Goal: Information Seeking & Learning: Learn about a topic

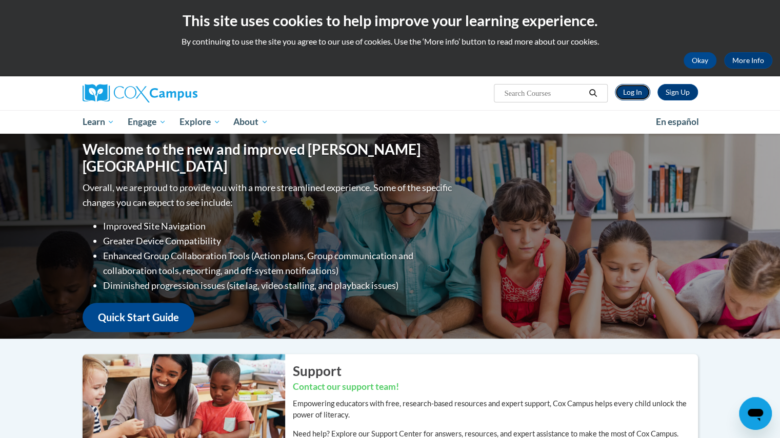
click at [628, 94] on link "Log In" at bounding box center [632, 92] width 35 height 16
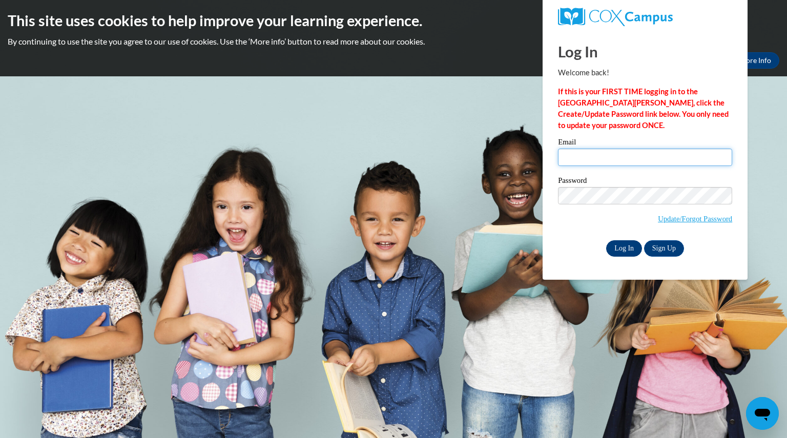
type input "welshgina@aasd.k12.wi.us"
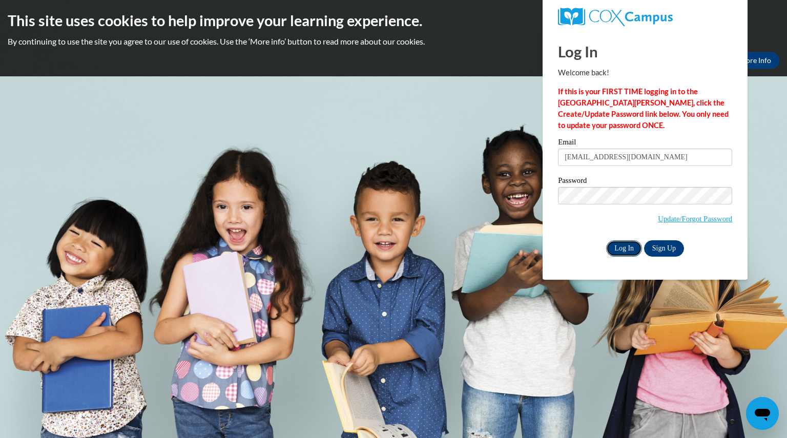
click at [614, 247] on input "Log In" at bounding box center [624, 248] width 36 height 16
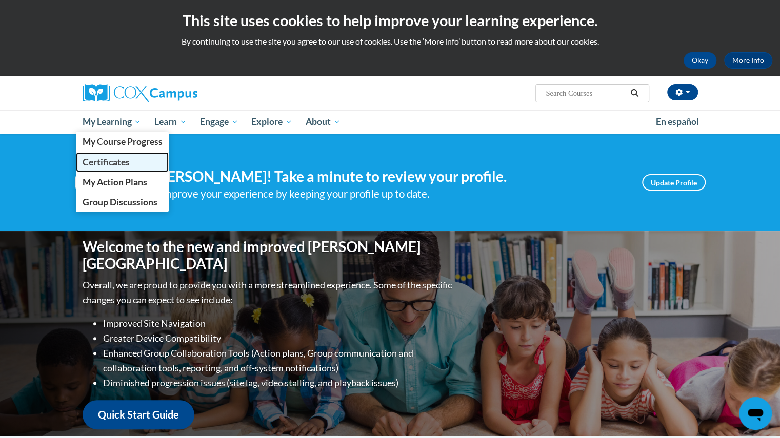
click at [125, 166] on span "Certificates" at bounding box center [105, 162] width 47 height 11
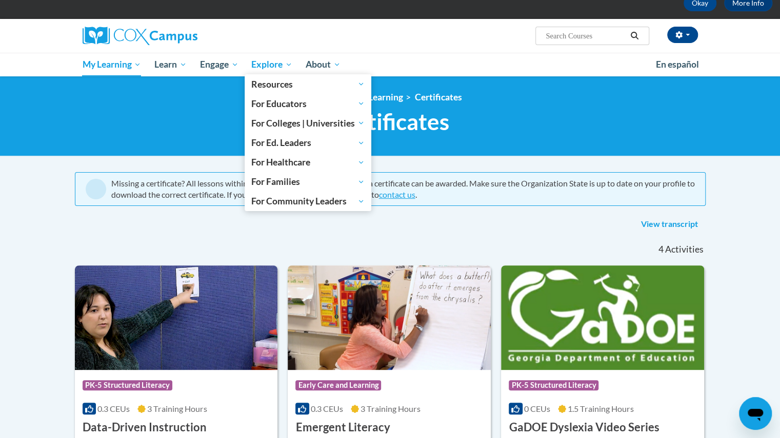
scroll to position [45, 0]
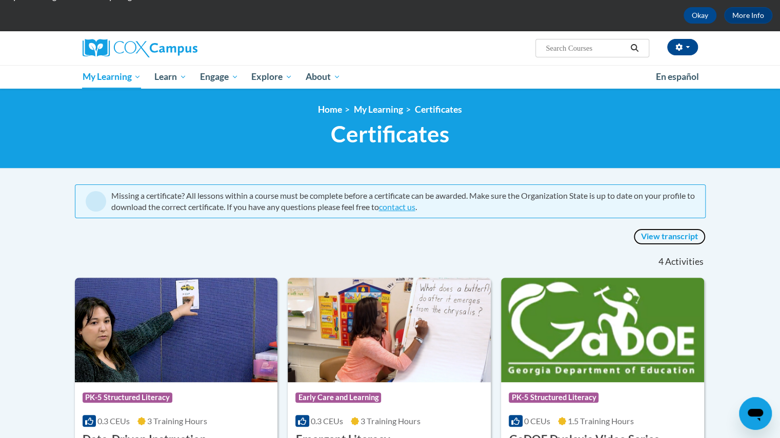
click at [653, 235] on link "View transcript" at bounding box center [669, 237] width 72 height 16
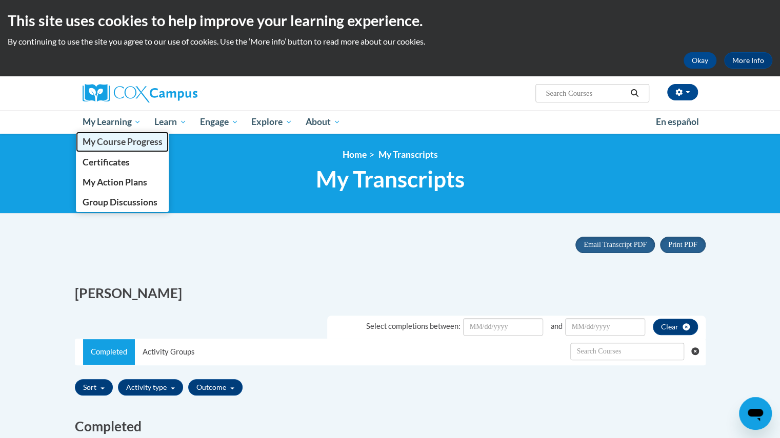
click at [107, 139] on span "My Course Progress" at bounding box center [122, 141] width 80 height 11
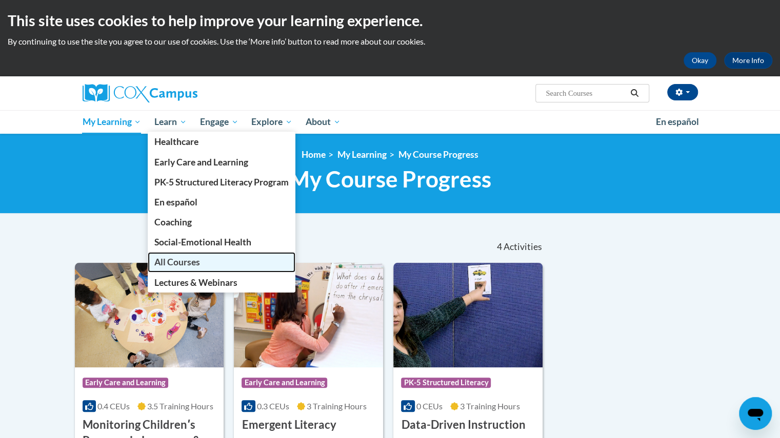
click at [205, 256] on link "All Courses" at bounding box center [222, 262] width 148 height 20
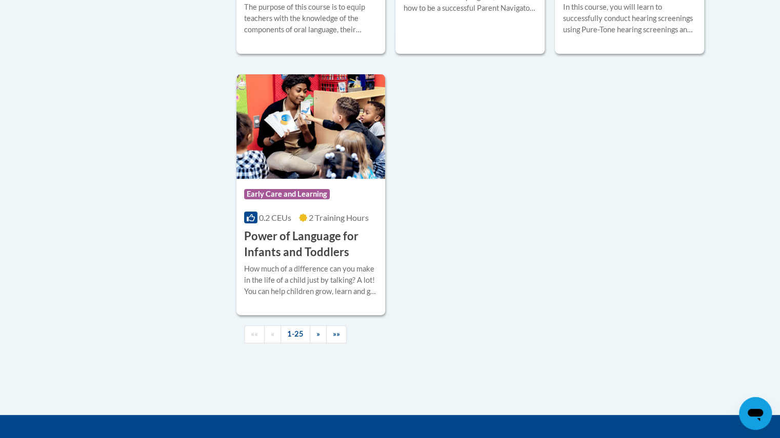
scroll to position [2388, 0]
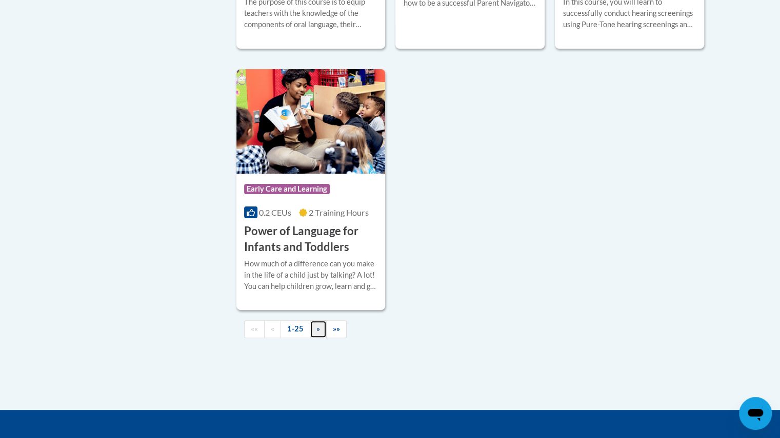
click at [316, 333] on span "»" at bounding box center [318, 328] width 4 height 9
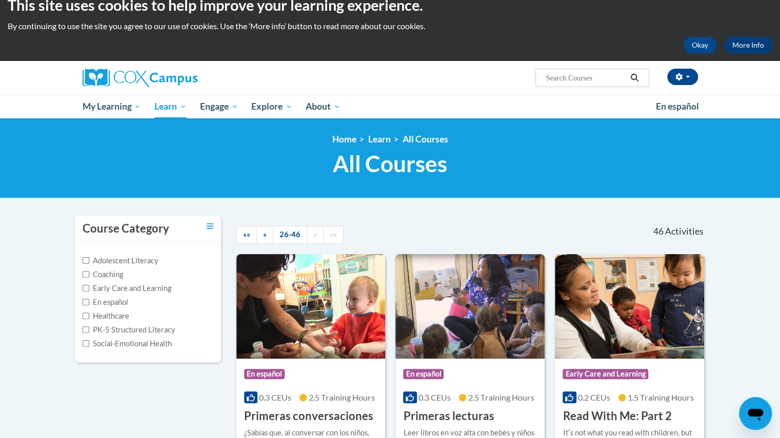
scroll to position [0, 0]
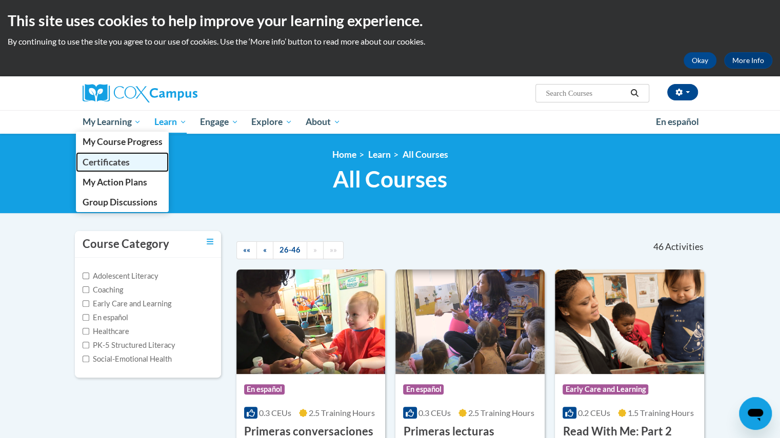
click at [117, 160] on span "Certificates" at bounding box center [105, 162] width 47 height 11
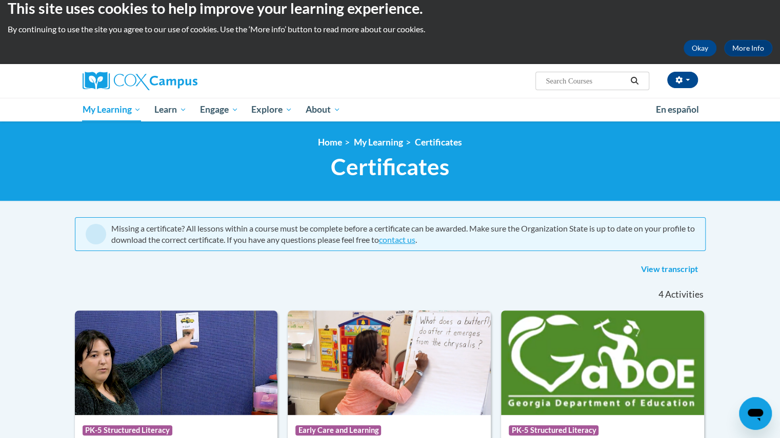
scroll to position [12, 0]
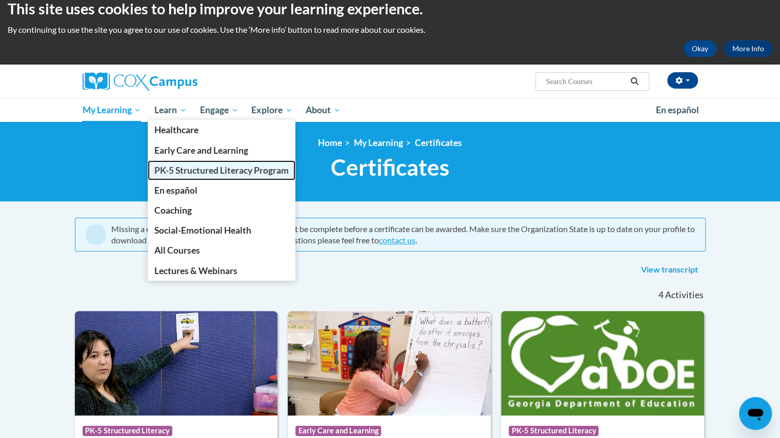
click at [185, 178] on link "PK-5 Structured Literacy Program" at bounding box center [222, 170] width 148 height 20
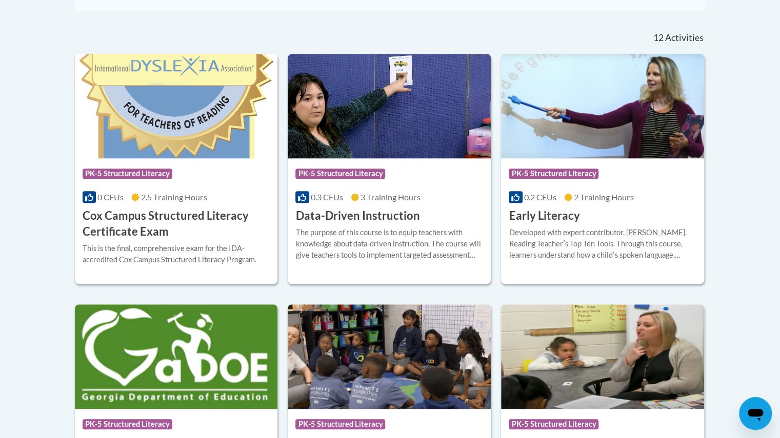
scroll to position [415, 0]
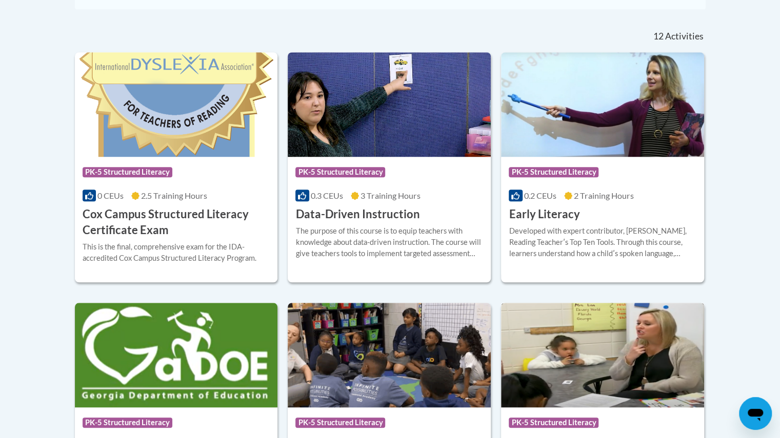
click at [506, 404] on img at bounding box center [602, 355] width 203 height 105
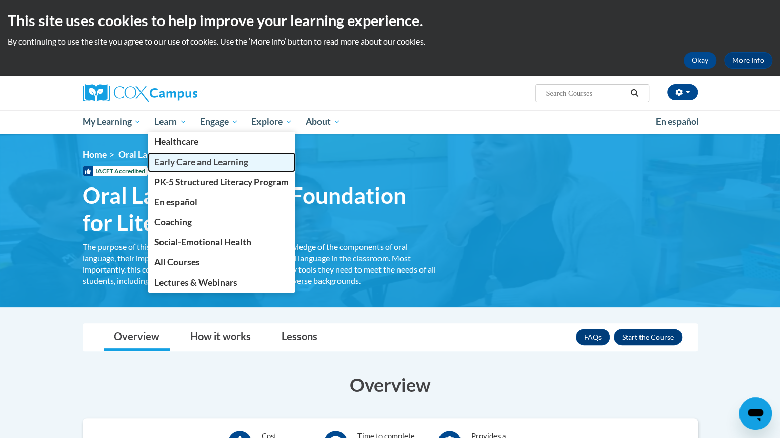
click at [170, 168] on link "Early Care and Learning" at bounding box center [222, 162] width 148 height 20
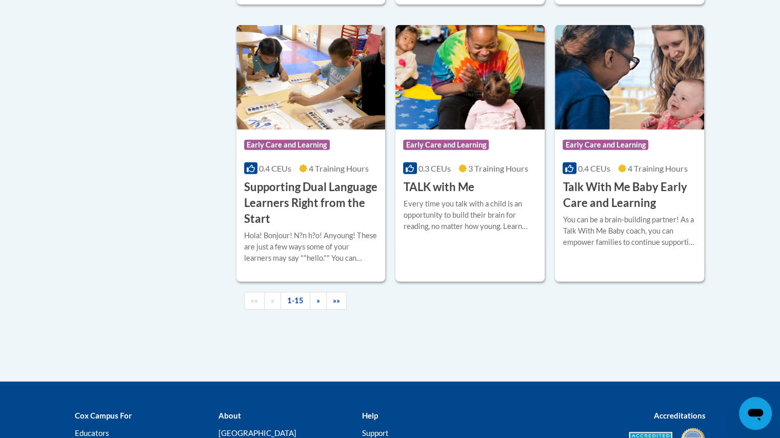
scroll to position [1493, 0]
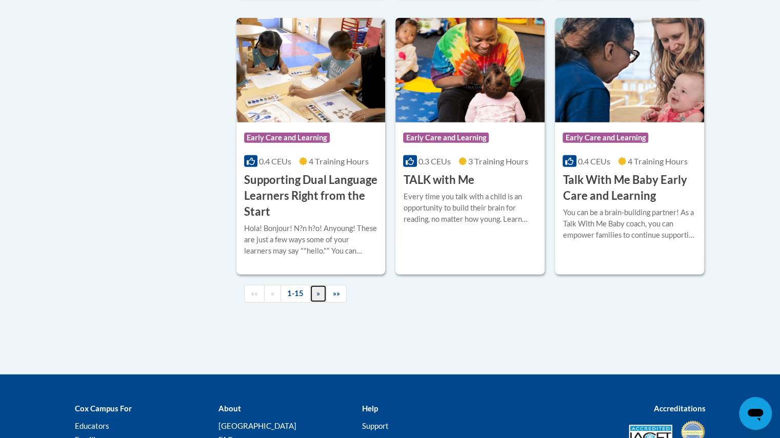
click at [312, 303] on link "»" at bounding box center [318, 294] width 17 height 18
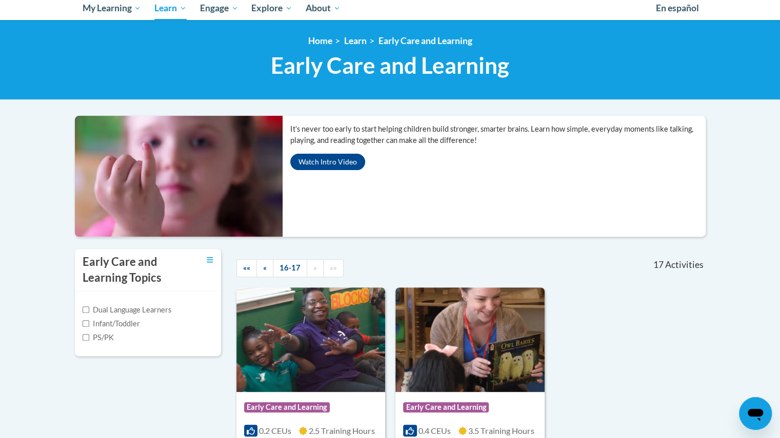
scroll to position [113, 0]
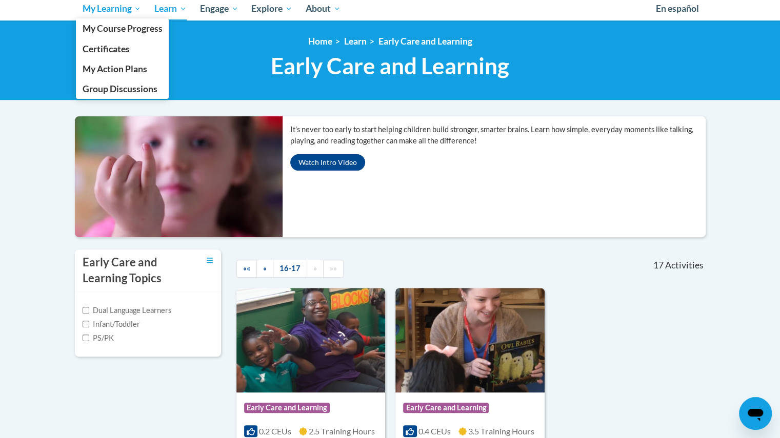
click at [110, 12] on span "My Learning" at bounding box center [111, 9] width 59 height 12
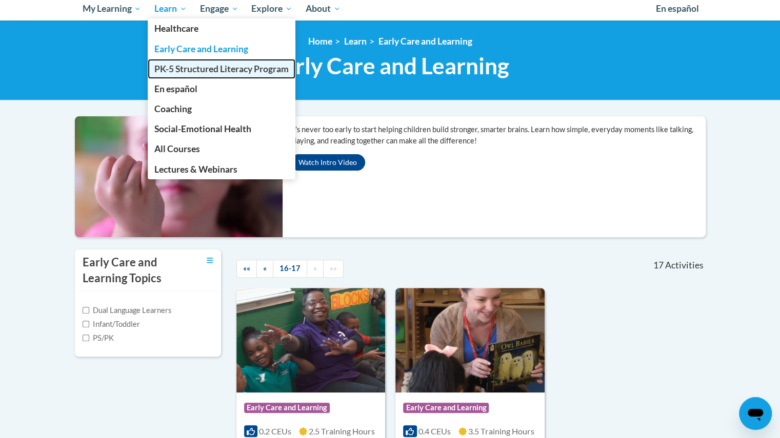
click at [190, 72] on span "PK-5 Structured Literacy Program" at bounding box center [221, 69] width 134 height 11
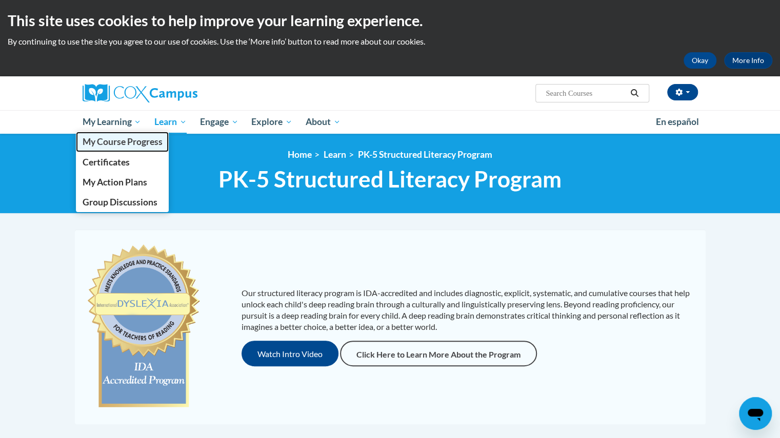
click at [135, 132] on link "My Course Progress" at bounding box center [122, 142] width 93 height 20
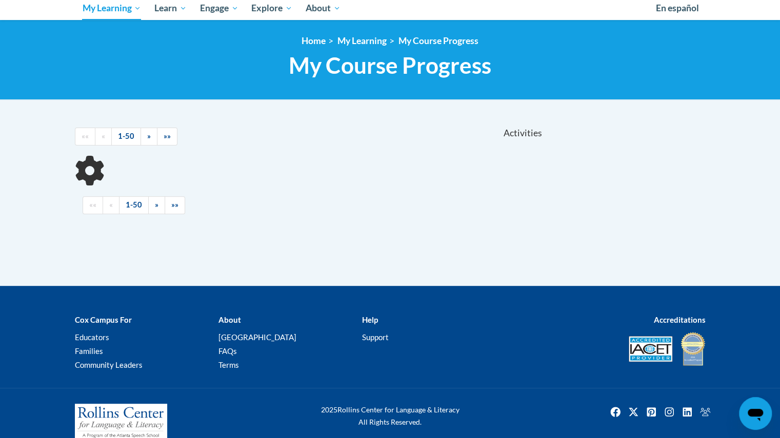
scroll to position [129, 0]
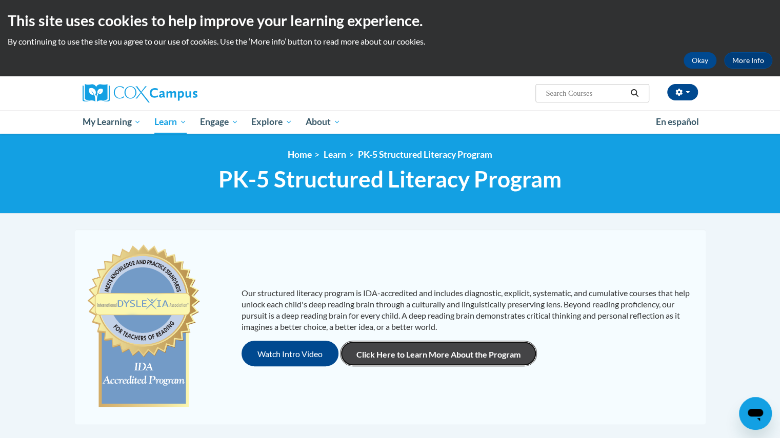
click at [402, 354] on link "Click Here to Learn More About the Program" at bounding box center [438, 354] width 197 height 26
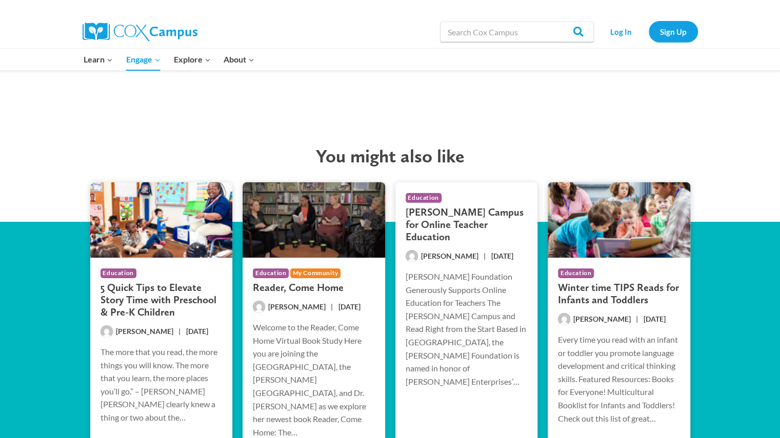
scroll to position [1840, 0]
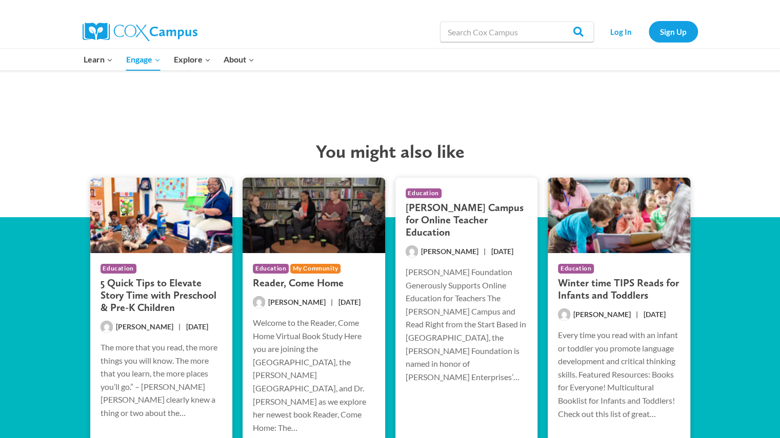
click at [470, 201] on h3 "Cox Campus for Online Teacher Education" at bounding box center [466, 219] width 122 height 37
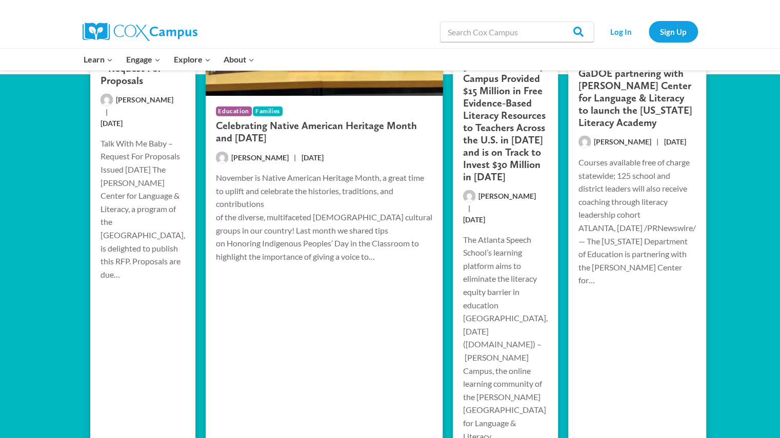
scroll to position [1698, 0]
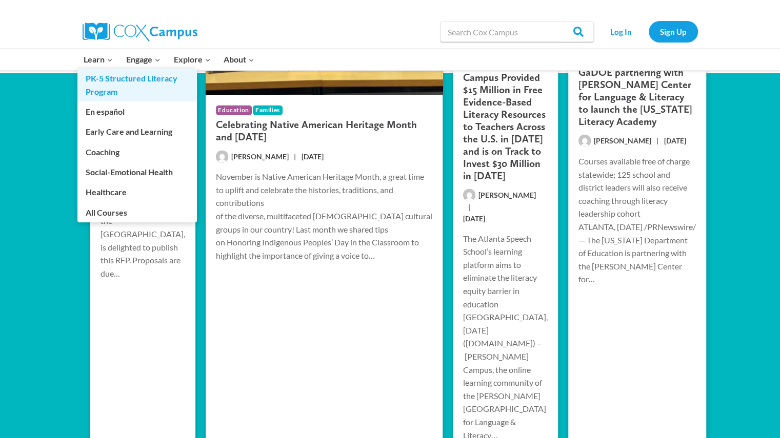
click at [98, 69] on link "PK-5 Structured Literacy Program" at bounding box center [136, 85] width 119 height 33
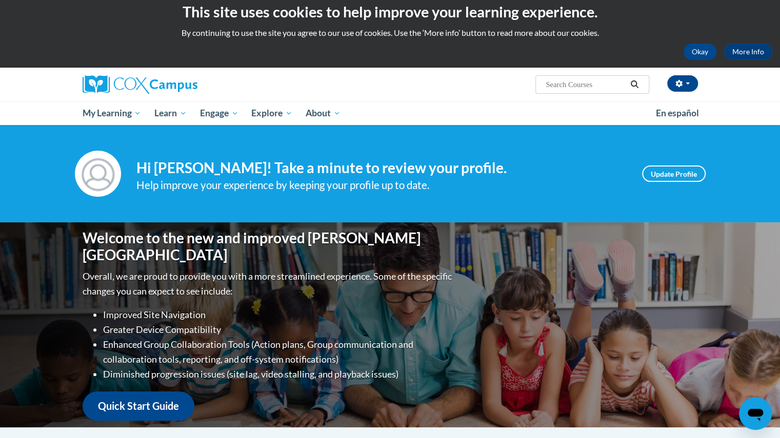
scroll to position [8, 0]
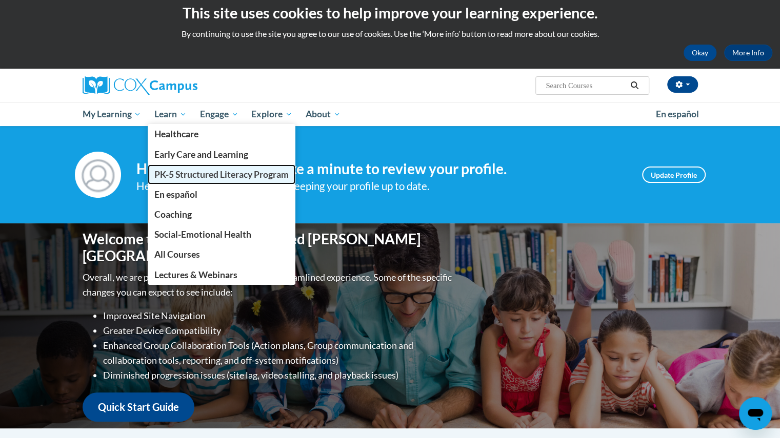
click at [173, 166] on link "PK-5 Structured Literacy Program" at bounding box center [222, 175] width 148 height 20
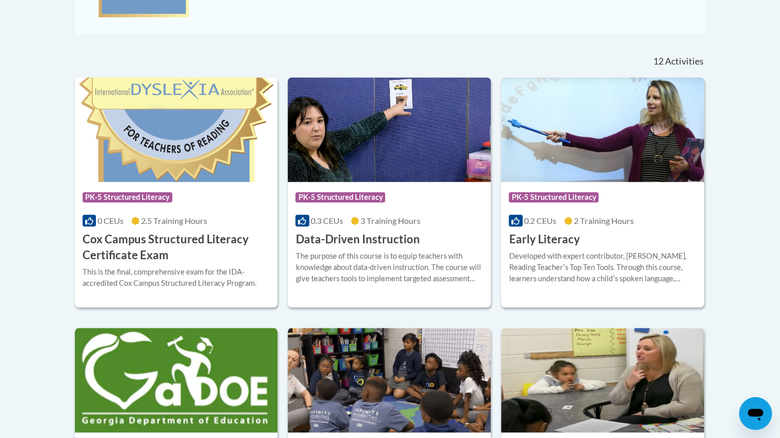
scroll to position [391, 0]
